Goal: Information Seeking & Learning: Learn about a topic

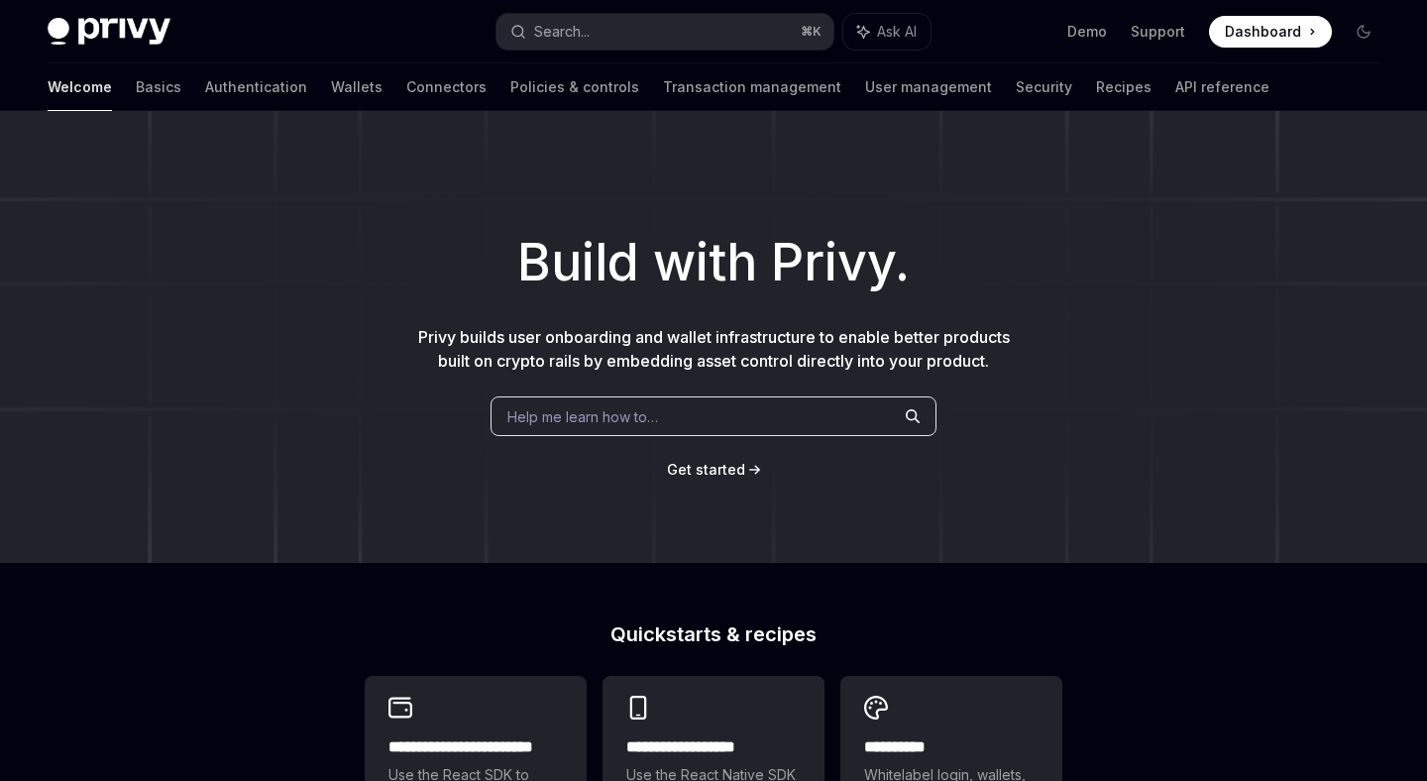
click at [107, 38] on img at bounding box center [109, 32] width 123 height 28
click at [87, 34] on img at bounding box center [109, 32] width 123 height 28
click at [136, 94] on link "Basics" at bounding box center [159, 87] width 46 height 48
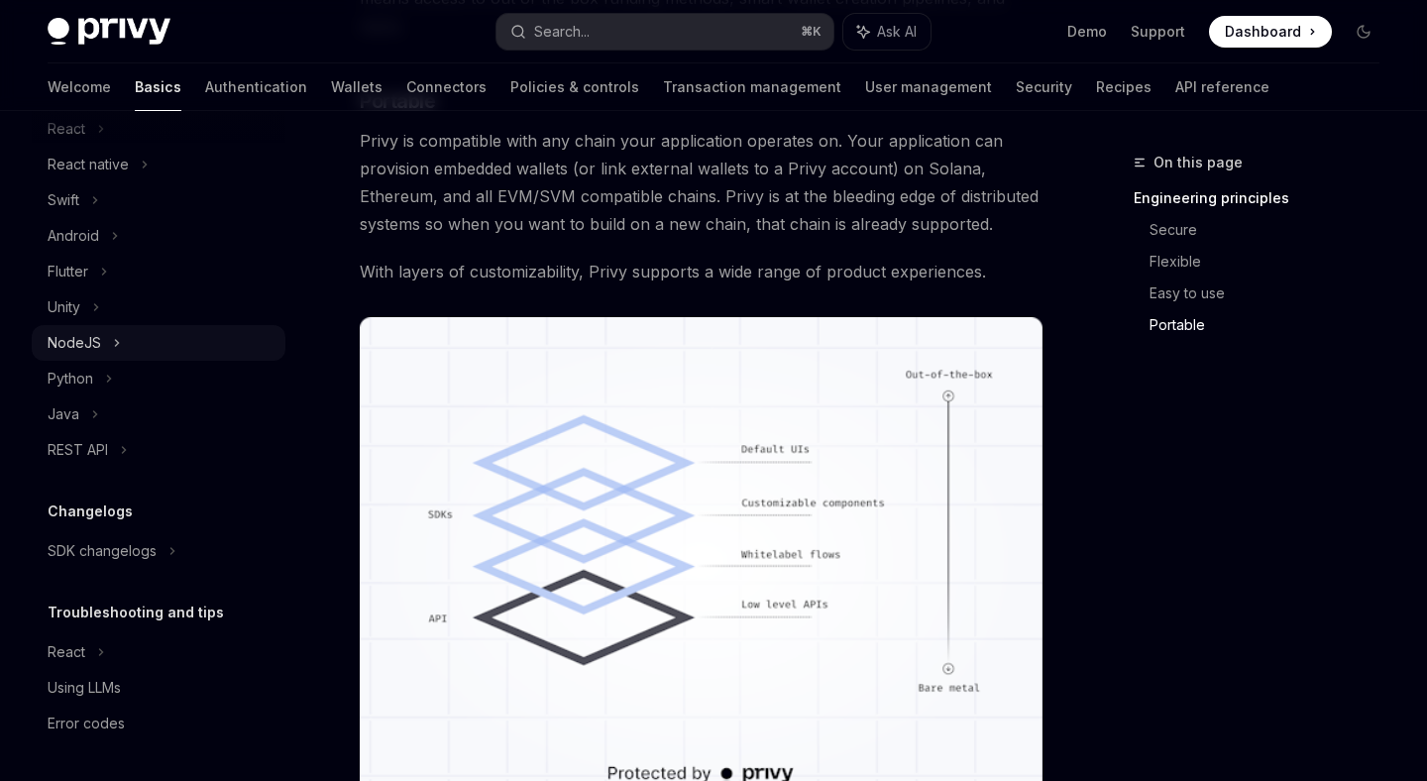
scroll to position [113, 0]
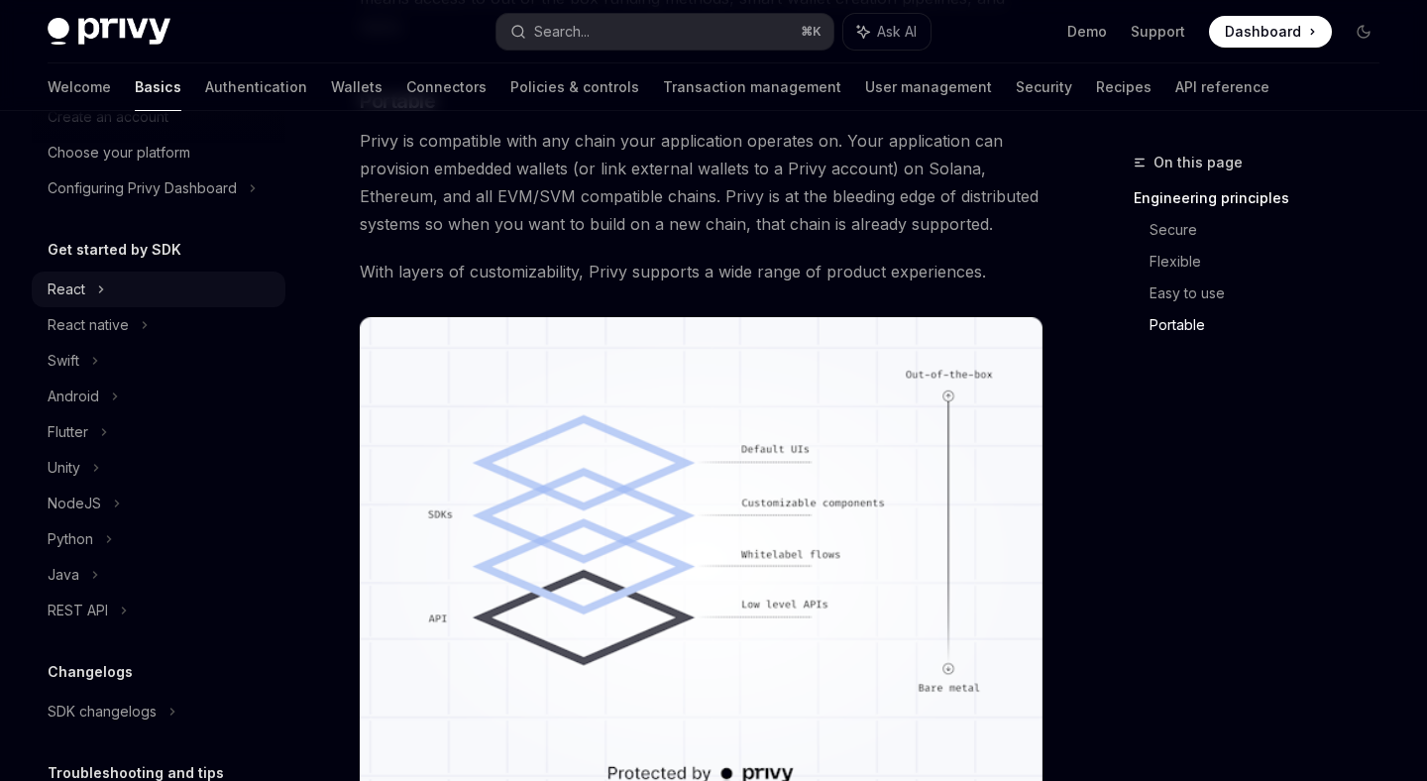
click at [85, 304] on div "React" at bounding box center [159, 290] width 254 height 36
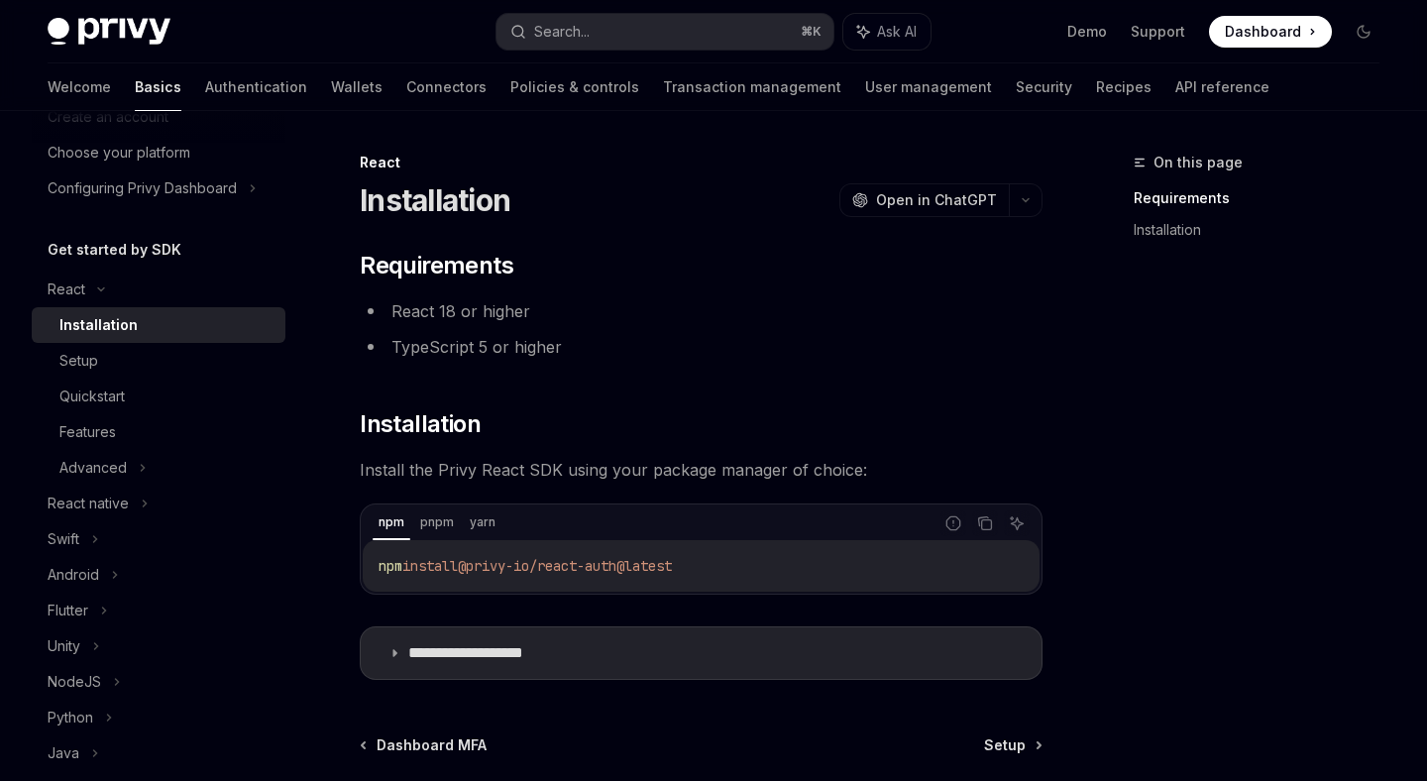
click at [88, 26] on img at bounding box center [109, 32] width 123 height 28
type textarea "*"
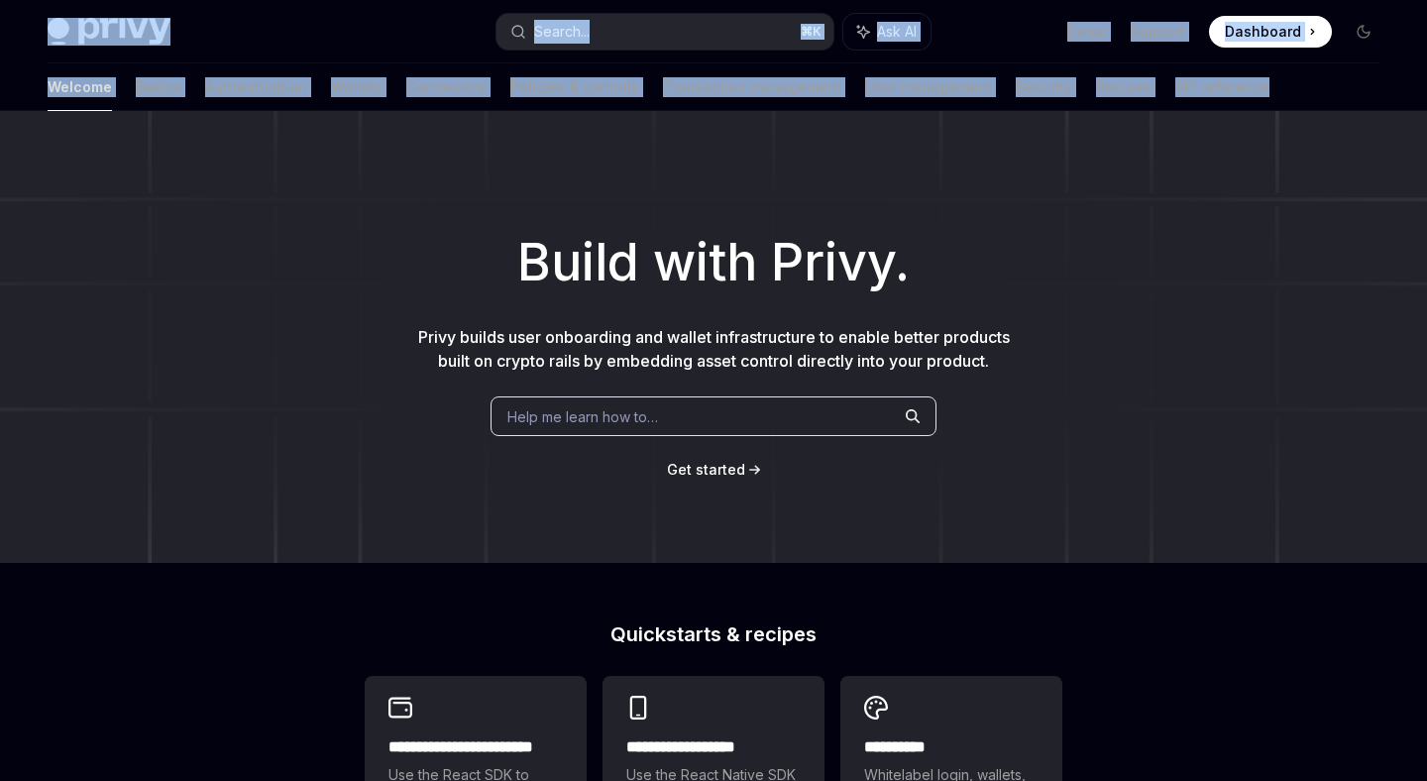
click at [88, 26] on div "Privy Docs home page" at bounding box center [264, 32] width 433 height 28
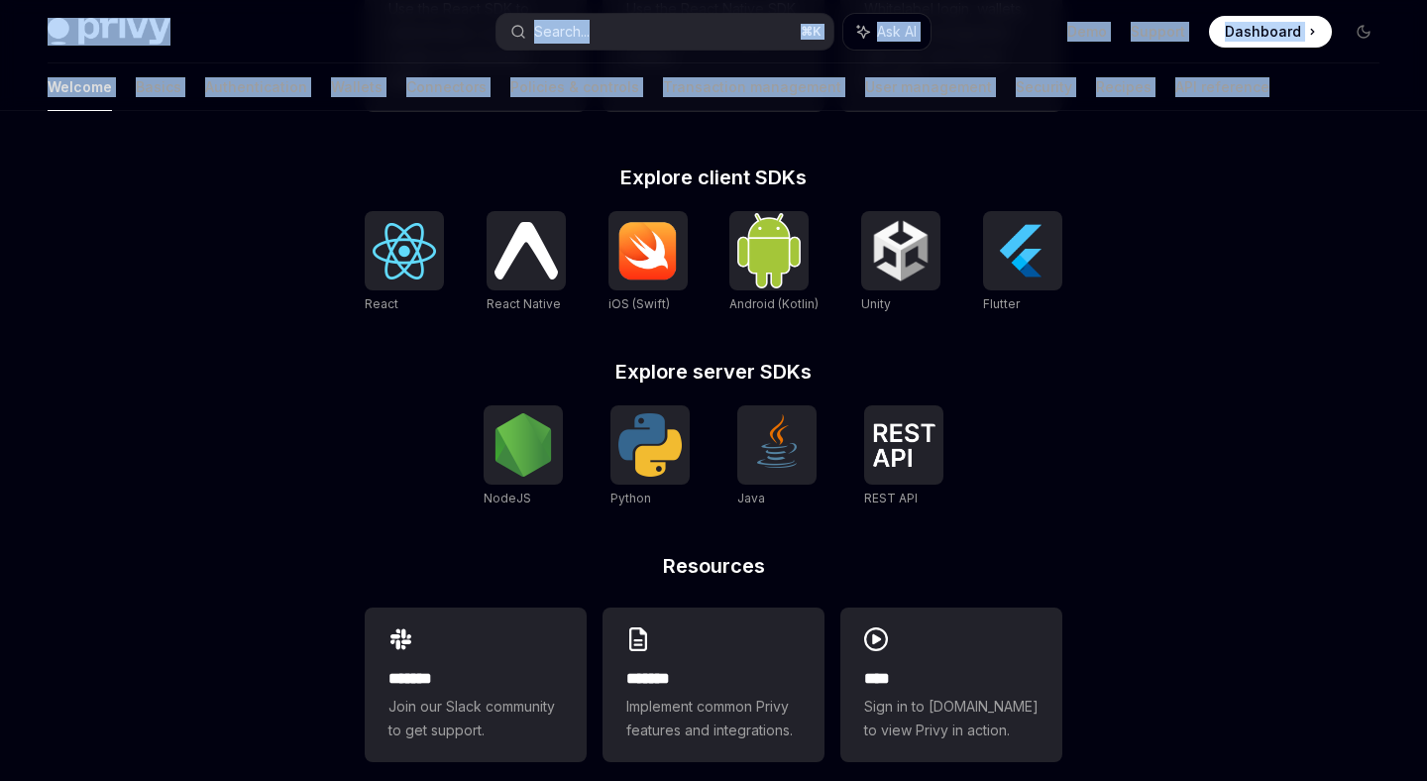
scroll to position [795, 0]
